Goal: Information Seeking & Learning: Learn about a topic

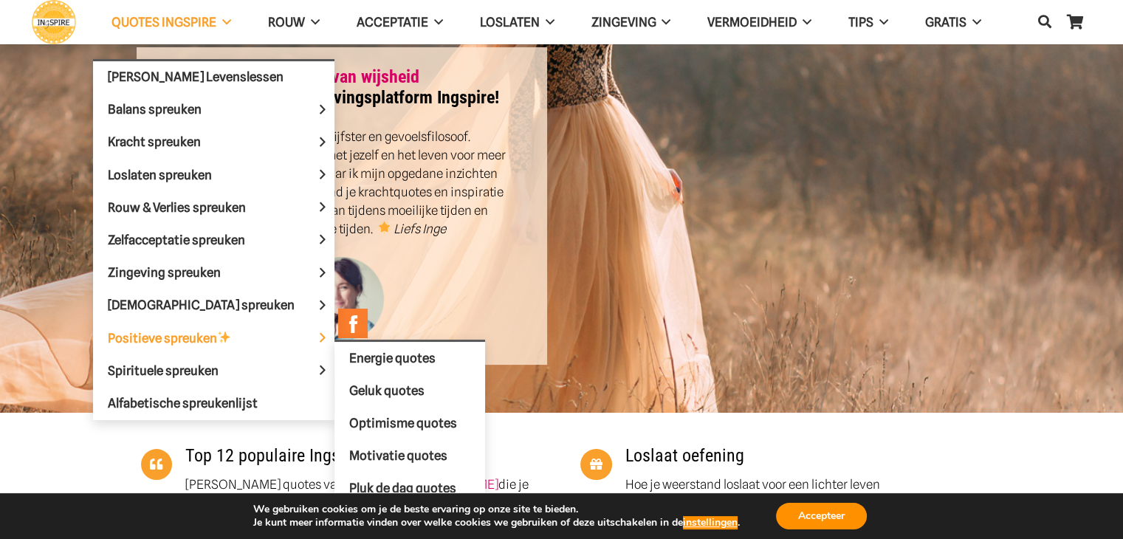
scroll to position [222, 0]
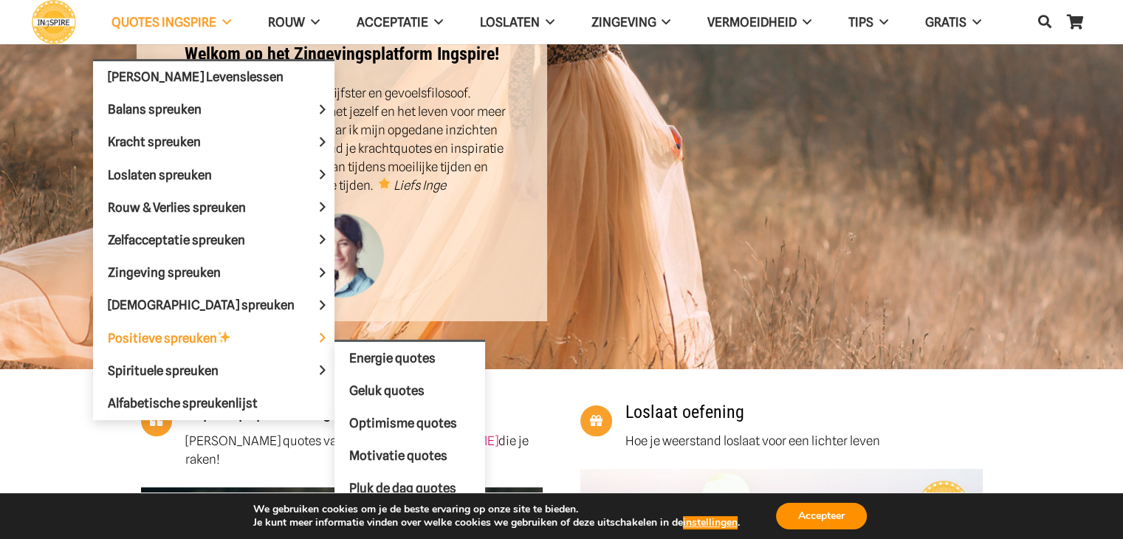
click at [180, 335] on span "Positieve spreuken" at bounding box center [182, 338] width 148 height 15
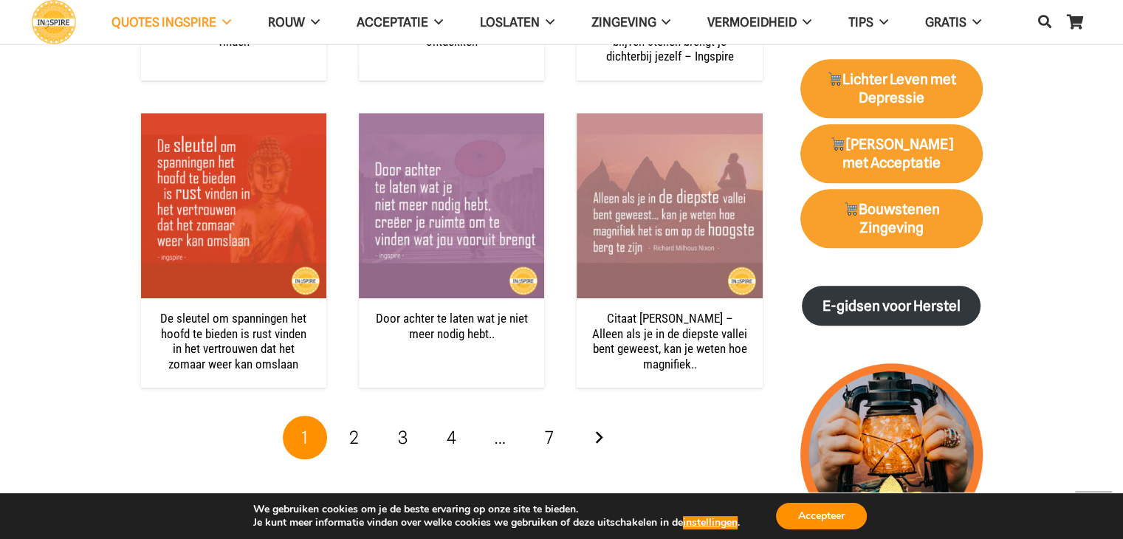
scroll to position [1551, 0]
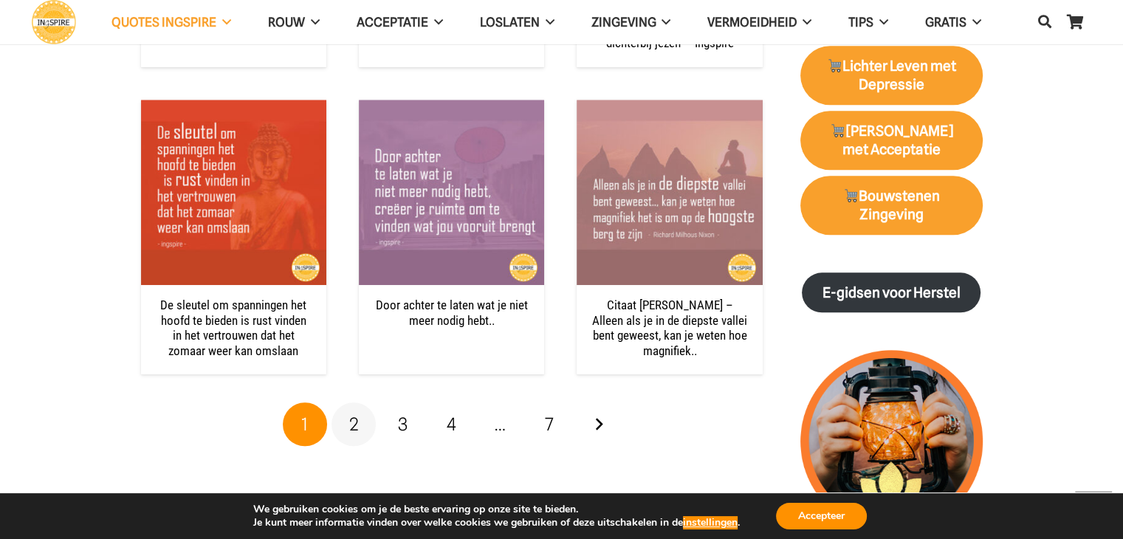
click at [365, 426] on link "2" at bounding box center [354, 425] width 44 height 44
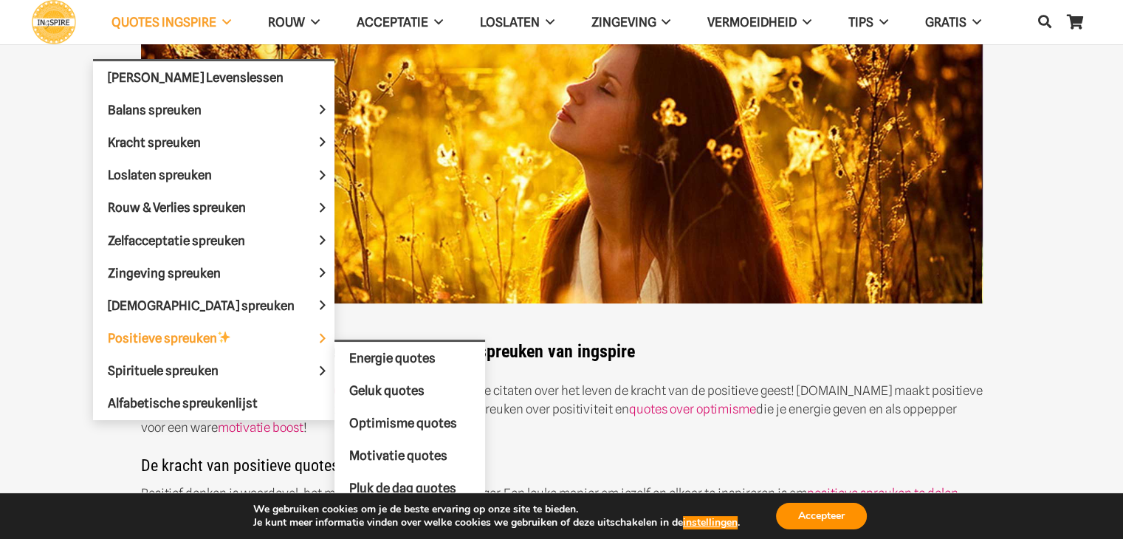
scroll to position [148, 0]
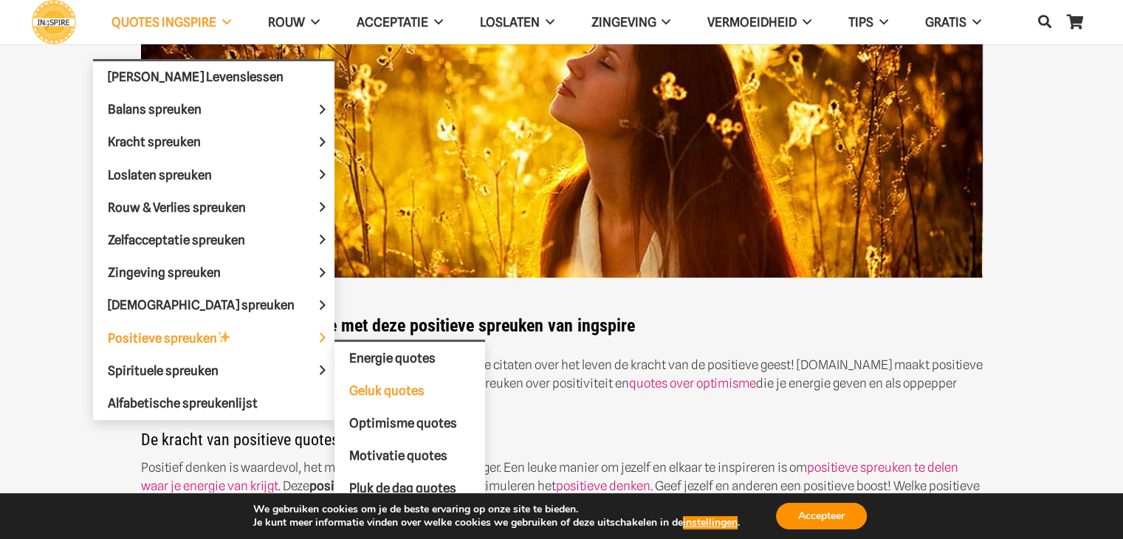
click at [349, 385] on span "Geluk quotes" at bounding box center [386, 390] width 75 height 15
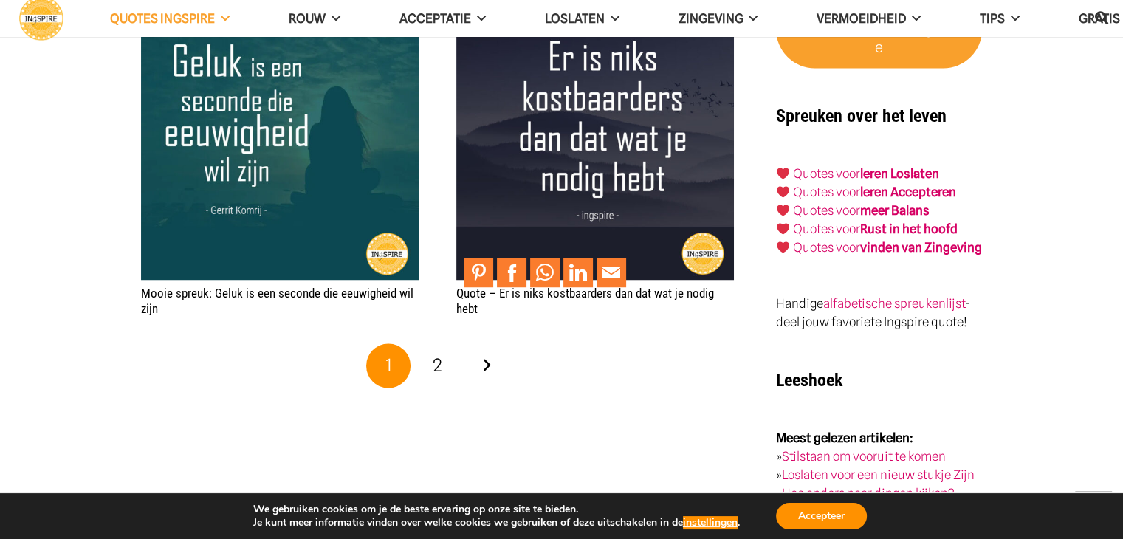
scroll to position [2437, 0]
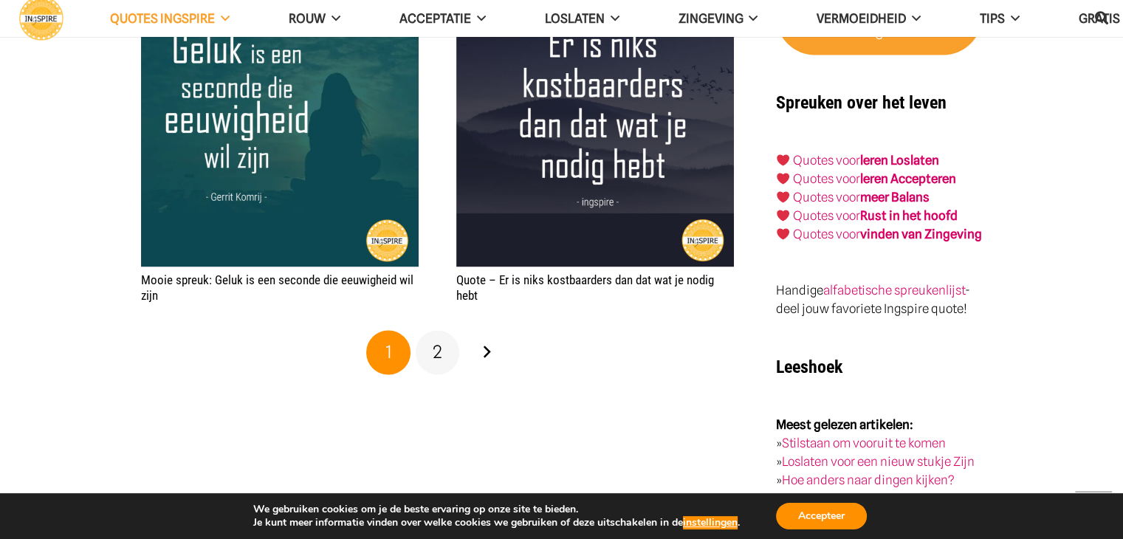
click at [433, 363] on span "2" at bounding box center [438, 351] width 10 height 21
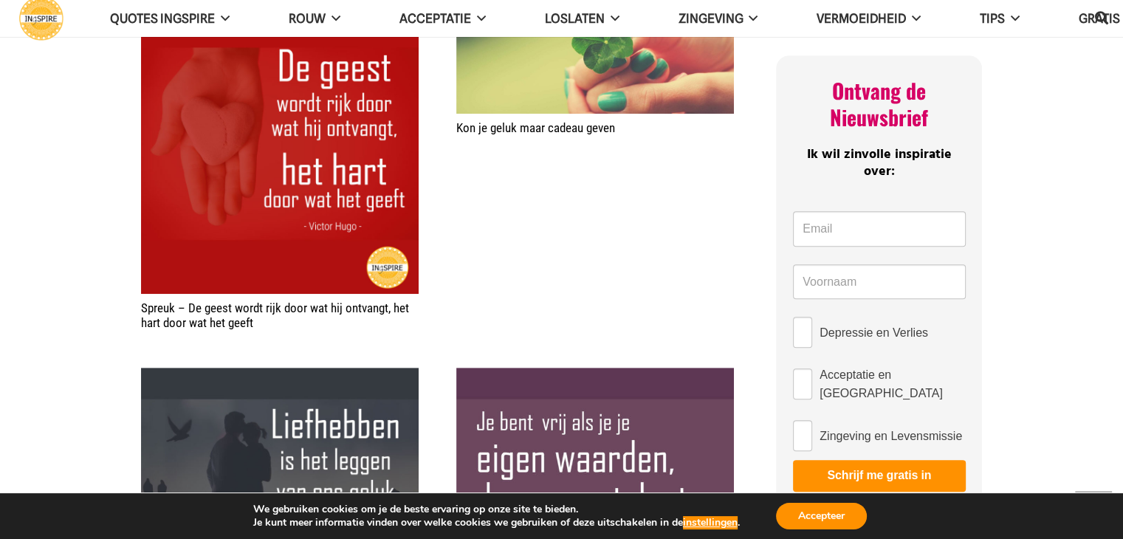
scroll to position [591, 0]
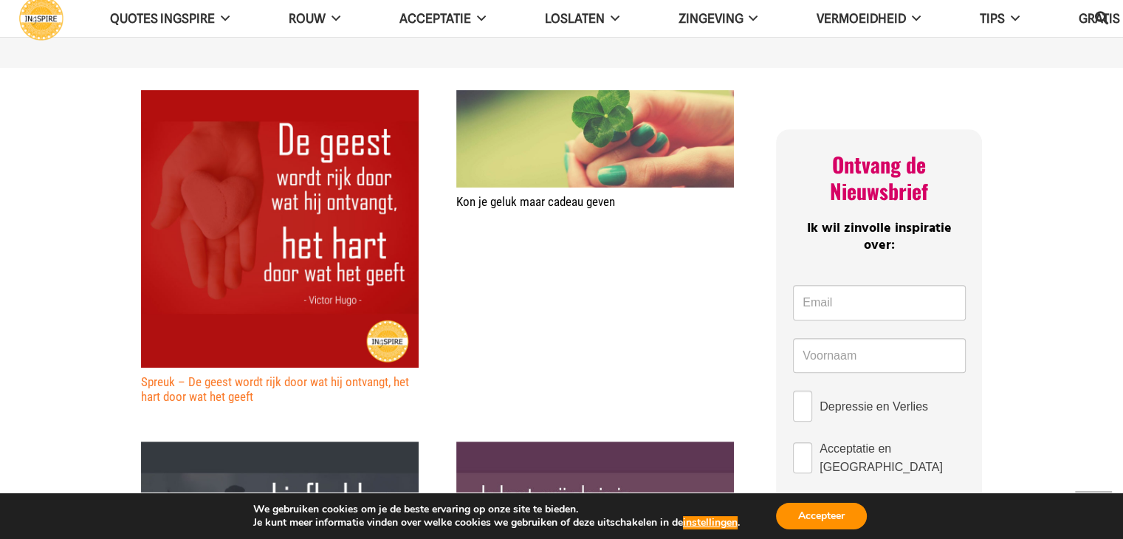
drag, startPoint x: 284, startPoint y: 400, endPoint x: 195, endPoint y: 394, distance: 88.8
click at [195, 396] on h2 "Spreuk – De geest wordt rijk door wat hij ontvangt, het hart door wat het geeft" at bounding box center [280, 389] width 278 height 30
